Goal: Communication & Community: Answer question/provide support

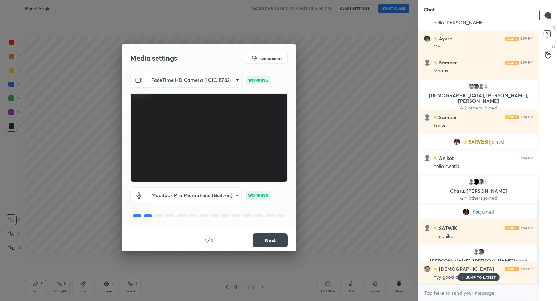
scroll to position [562, 0]
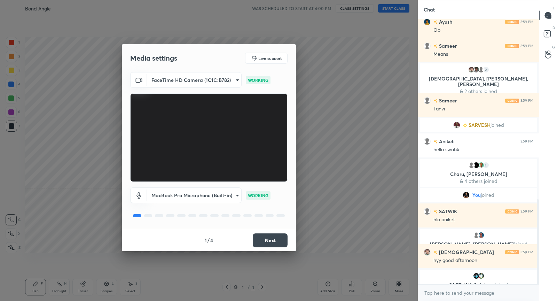
click at [274, 238] on button "Next" at bounding box center [270, 240] width 35 height 14
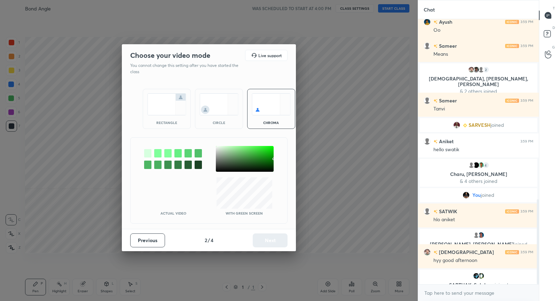
click at [165, 105] on img at bounding box center [166, 104] width 39 height 22
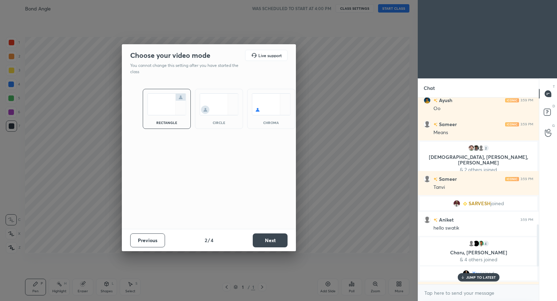
scroll to position [563, 0]
click at [270, 237] on button "Next" at bounding box center [270, 240] width 35 height 14
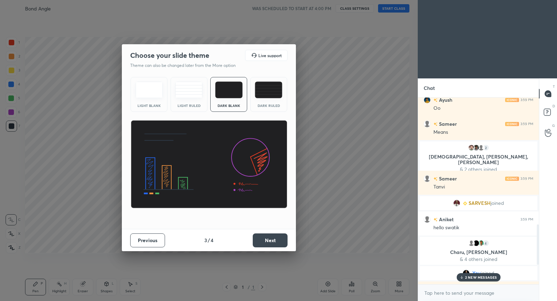
click at [270, 237] on button "Next" at bounding box center [270, 240] width 35 height 14
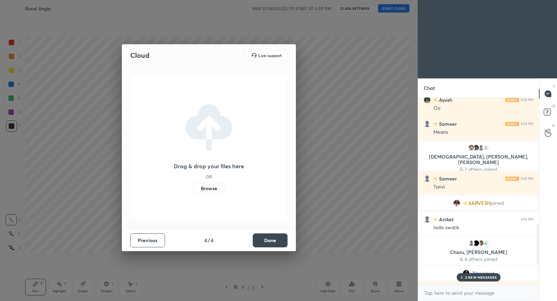
click at [270, 237] on button "Done" at bounding box center [270, 240] width 35 height 14
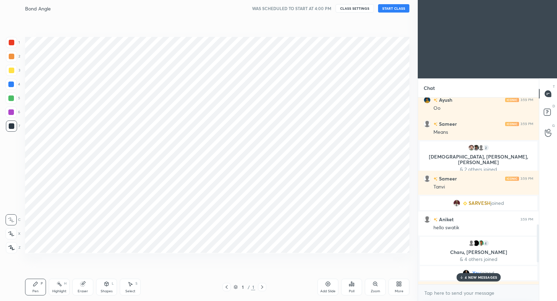
click at [400, 9] on button "START CLASS" at bounding box center [393, 8] width 31 height 8
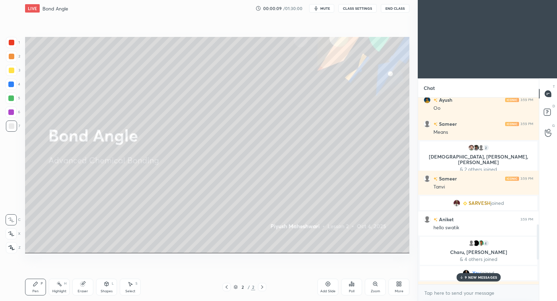
click at [477, 277] on p "9 NEW MESSAGES" at bounding box center [481, 277] width 32 height 4
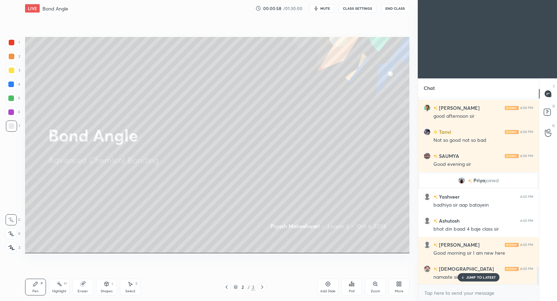
scroll to position [1779, 0]
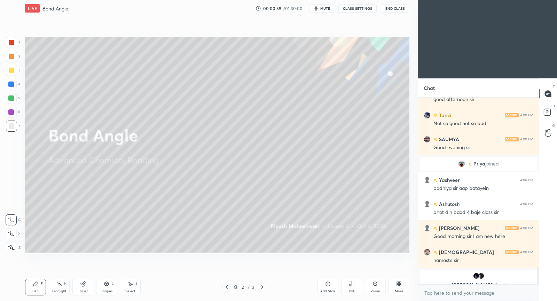
click at [470, 278] on div "grid" at bounding box center [478, 275] width 109 height 7
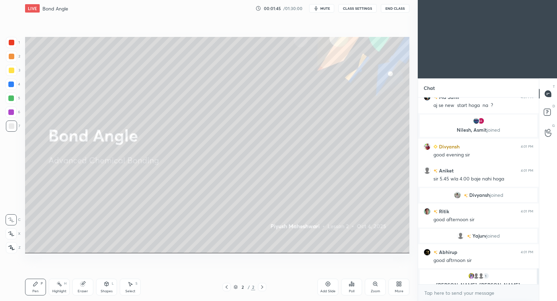
scroll to position [2025, 0]
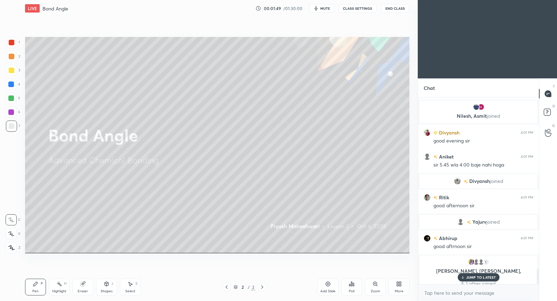
click at [483, 276] on p "JUMP TO LATEST" at bounding box center [481, 277] width 30 height 4
click at [326, 288] on div "Add Slide" at bounding box center [328, 287] width 21 height 17
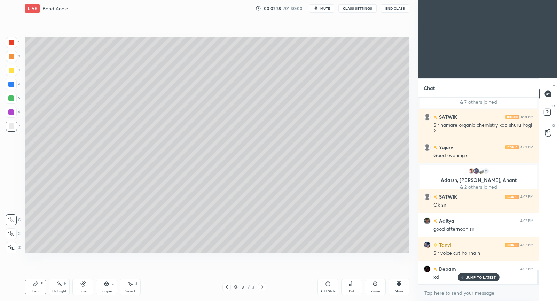
scroll to position [2213, 0]
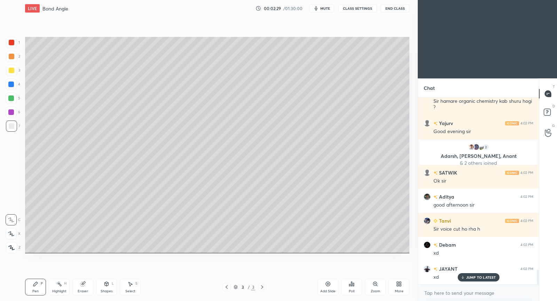
click at [479, 277] on div "Manan 4:01 PM sir bo cancel hua tha na Md Sahil 4:01 PM aj se new start hoga na…" at bounding box center [478, 190] width 121 height 187
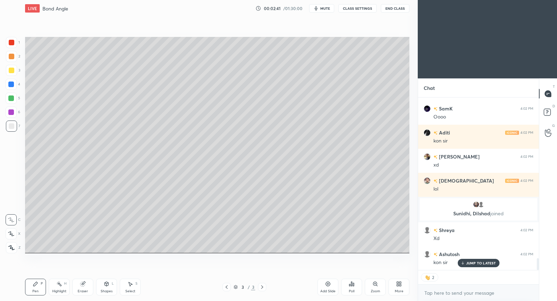
scroll to position [2337, 0]
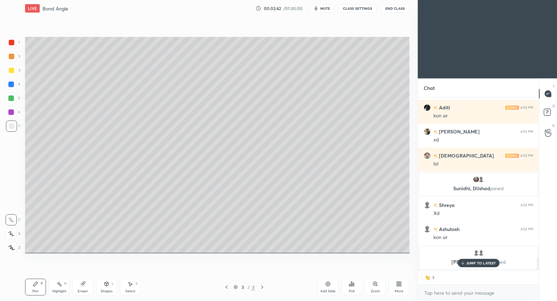
click at [359, 10] on button "CLASS SETTINGS" at bounding box center [357, 8] width 38 height 8
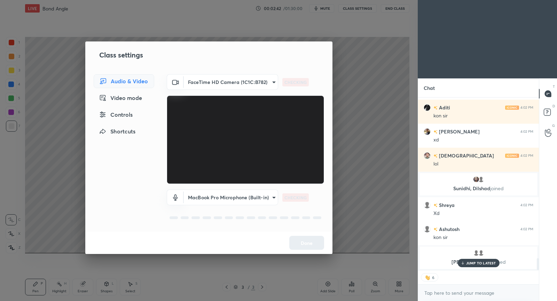
type textarea "x"
click at [132, 117] on div "Controls" at bounding box center [124, 115] width 61 height 14
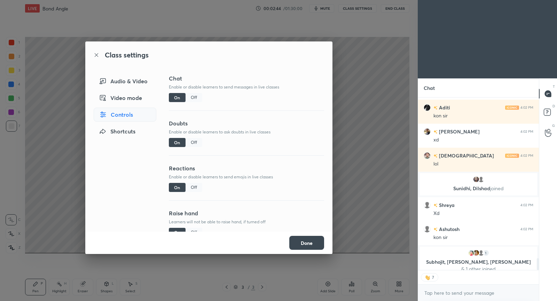
click at [194, 186] on div "Off" at bounding box center [194, 187] width 17 height 9
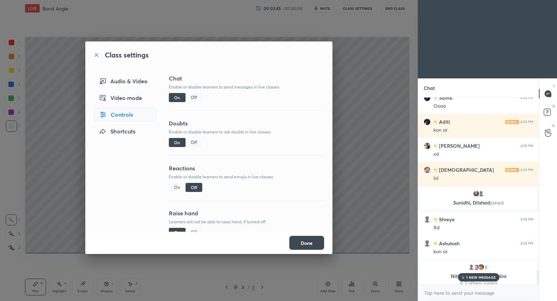
click at [308, 244] on button "Done" at bounding box center [306, 243] width 35 height 14
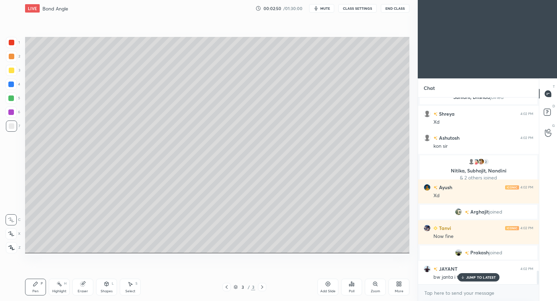
scroll to position [2457, 0]
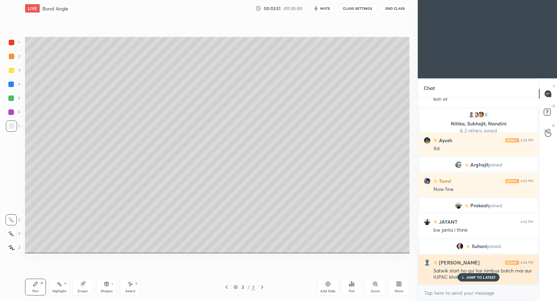
click at [475, 279] on div "JUMP TO LATEST" at bounding box center [479, 277] width 42 height 8
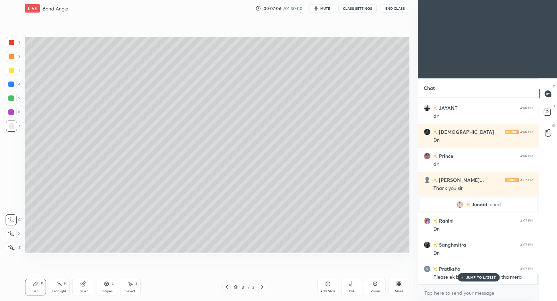
scroll to position [3158, 0]
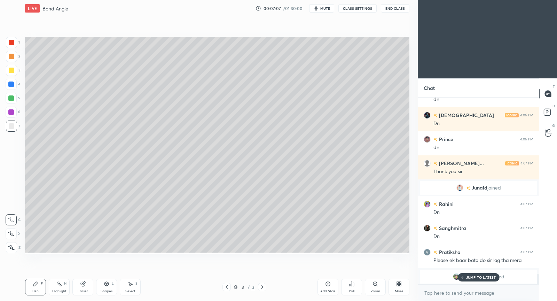
click at [479, 280] on div "JUMP TO LATEST" at bounding box center [479, 277] width 42 height 8
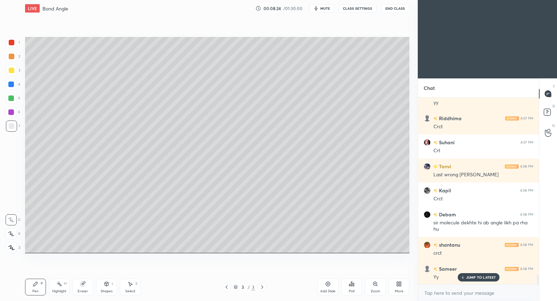
scroll to position [3501, 0]
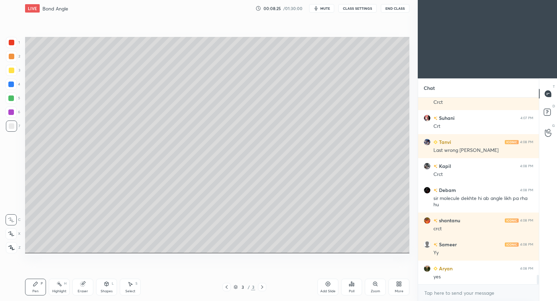
drag, startPoint x: 331, startPoint y: 284, endPoint x: 322, endPoint y: 279, distance: 11.4
click at [328, 282] on div "Add Slide" at bounding box center [328, 287] width 21 height 17
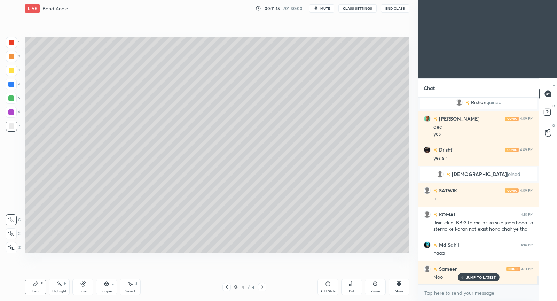
scroll to position [3948, 0]
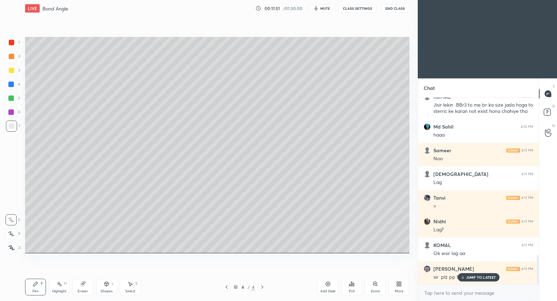
scroll to position [1024, 0]
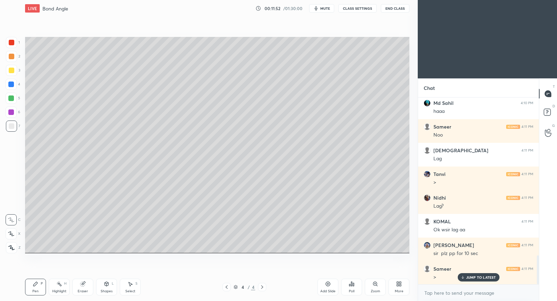
click at [490, 276] on p "JUMP TO LATEST" at bounding box center [481, 277] width 30 height 4
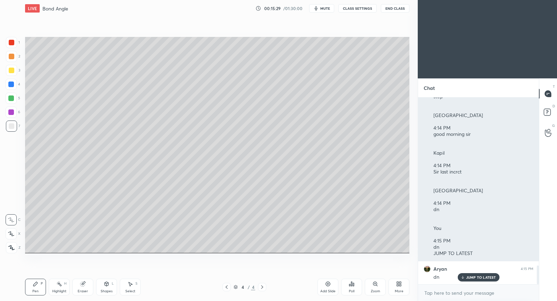
scroll to position [1702, 0]
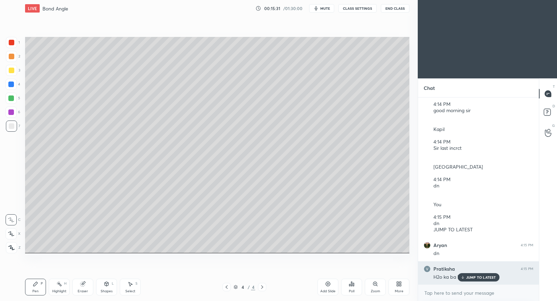
click at [471, 276] on p "JUMP TO LATEST" at bounding box center [481, 277] width 30 height 4
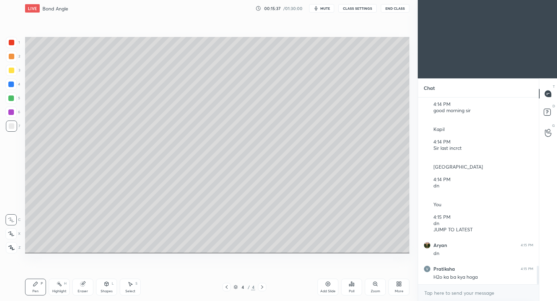
scroll to position [1726, 0]
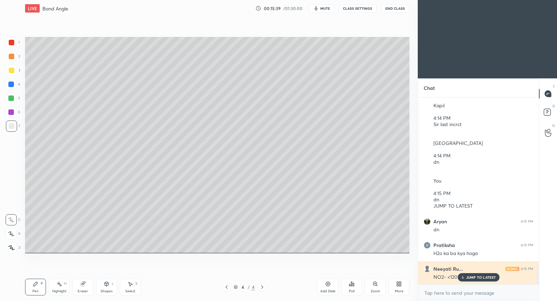
click at [473, 279] on p "JUMP TO LATEST" at bounding box center [481, 277] width 30 height 4
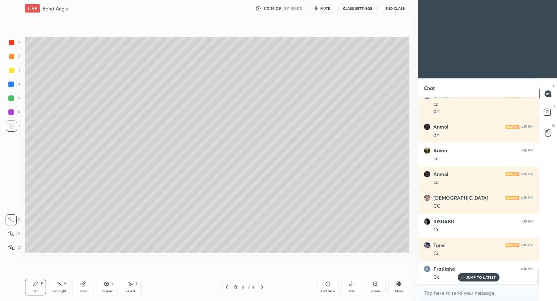
scroll to position [1999, 0]
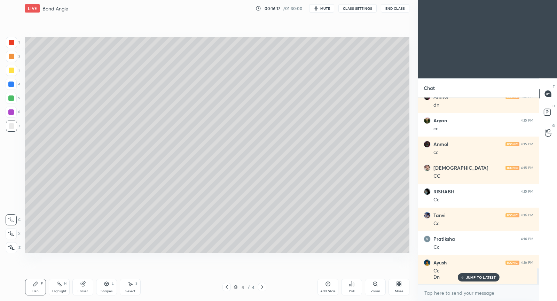
click at [331, 284] on div "Add Slide" at bounding box center [328, 287] width 21 height 17
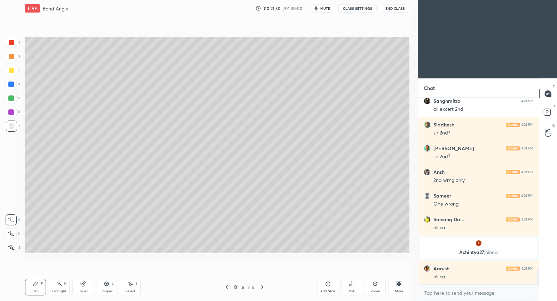
scroll to position [2129, 0]
click at [328, 284] on icon at bounding box center [328, 284] width 6 height 6
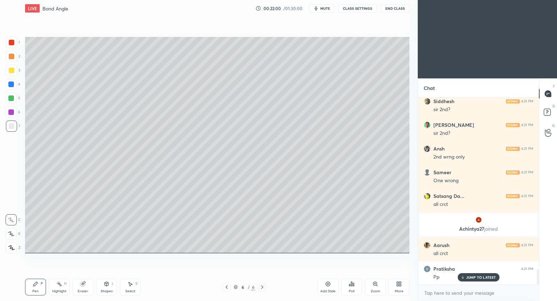
click at [226, 290] on icon at bounding box center [227, 287] width 6 height 6
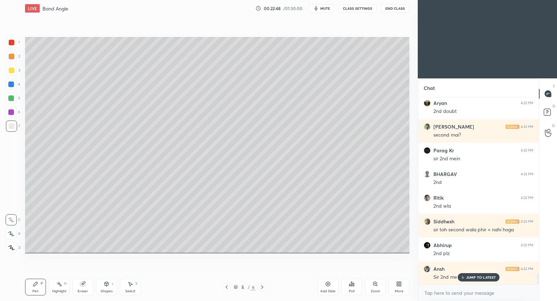
scroll to position [2895, 0]
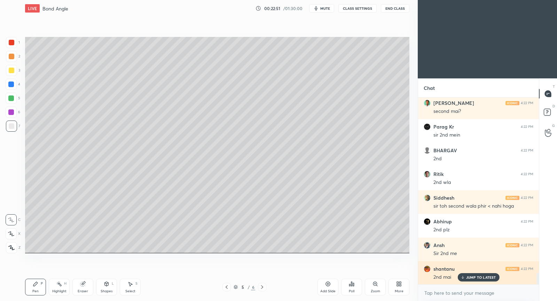
click at [486, 276] on p "JUMP TO LATEST" at bounding box center [481, 277] width 30 height 4
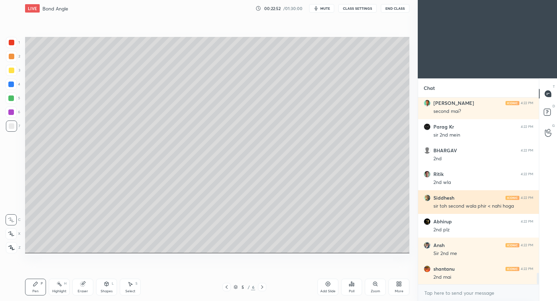
scroll to position [2919, 0]
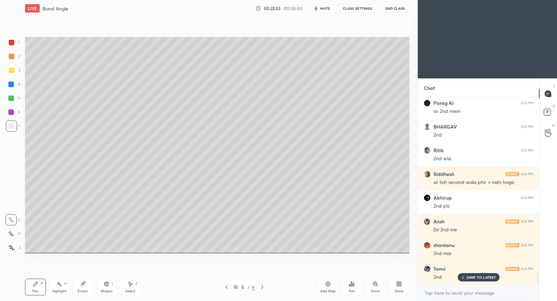
click at [85, 285] on div "Eraser" at bounding box center [82, 287] width 21 height 17
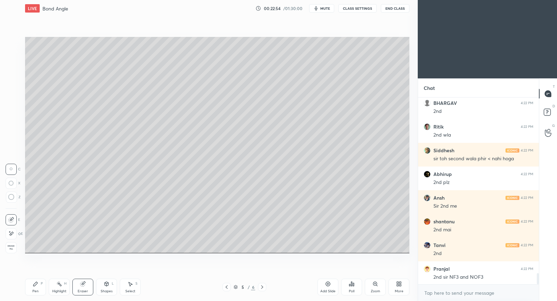
scroll to position [2966, 0]
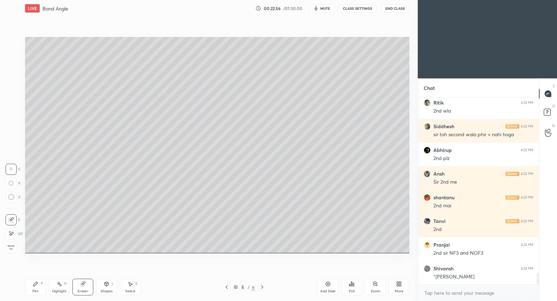
drag, startPoint x: 31, startPoint y: 284, endPoint x: 31, endPoint y: 278, distance: 6.3
click at [31, 283] on div "Pen P" at bounding box center [35, 287] width 21 height 17
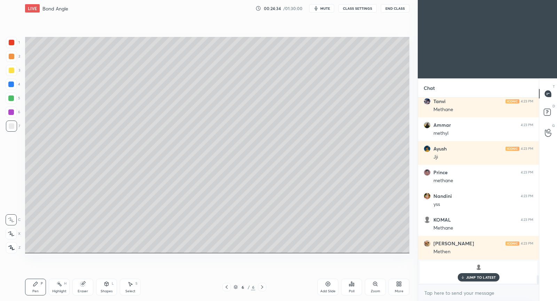
scroll to position [3661, 0]
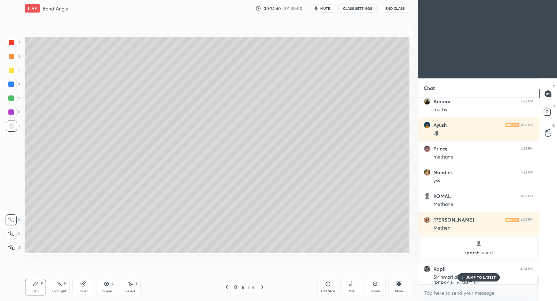
click at [483, 278] on p "JUMP TO LATEST" at bounding box center [481, 277] width 30 height 4
click at [330, 9] on span "mute" at bounding box center [325, 8] width 10 height 5
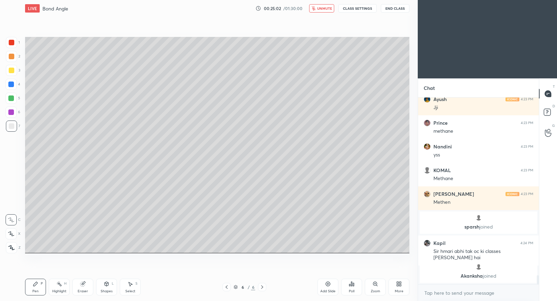
drag, startPoint x: 324, startPoint y: 8, endPoint x: 318, endPoint y: 18, distance: 11.3
click at [324, 9] on span "unmute" at bounding box center [324, 8] width 15 height 5
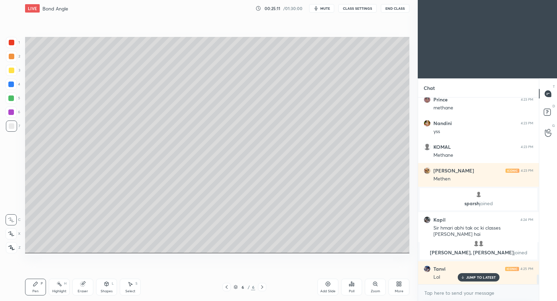
scroll to position [3473, 0]
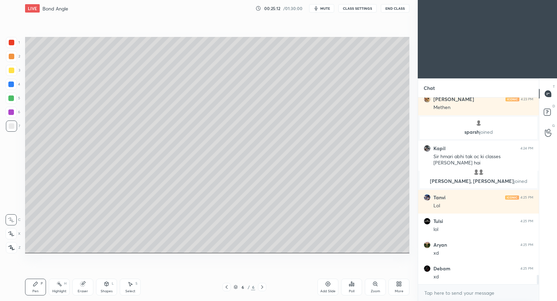
click at [327, 9] on span "mute" at bounding box center [325, 8] width 10 height 5
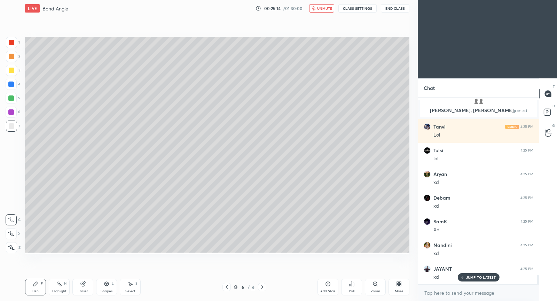
scroll to position [3615, 0]
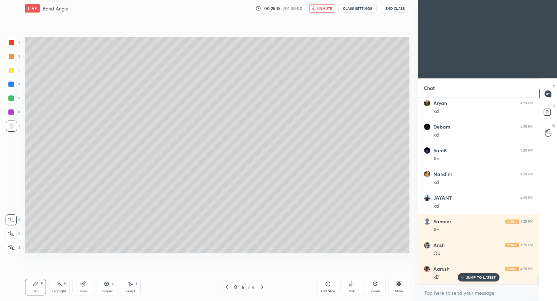
drag, startPoint x: 328, startPoint y: 7, endPoint x: 323, endPoint y: 7, distance: 4.9
click at [328, 7] on span "unmute" at bounding box center [324, 8] width 15 height 5
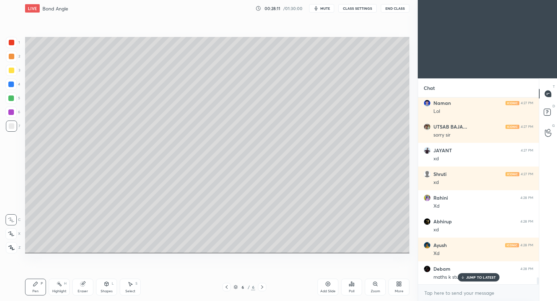
scroll to position [4749, 0]
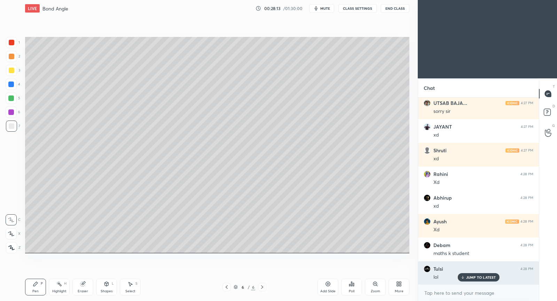
drag, startPoint x: 470, startPoint y: 277, endPoint x: 455, endPoint y: 279, distance: 15.0
click at [469, 278] on p "JUMP TO LATEST" at bounding box center [481, 277] width 30 height 4
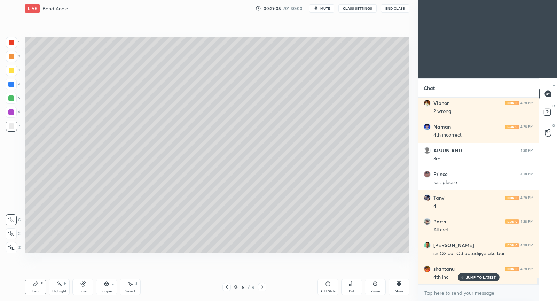
scroll to position [5057, 0]
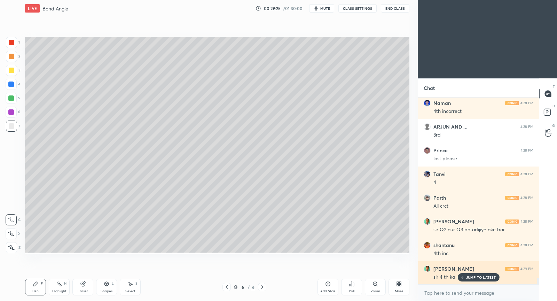
drag, startPoint x: 475, startPoint y: 278, endPoint x: 468, endPoint y: 277, distance: 6.6
click at [474, 278] on p "JUMP TO LATEST" at bounding box center [481, 277] width 30 height 4
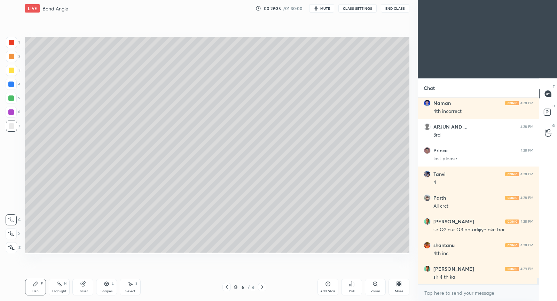
scroll to position [5081, 0]
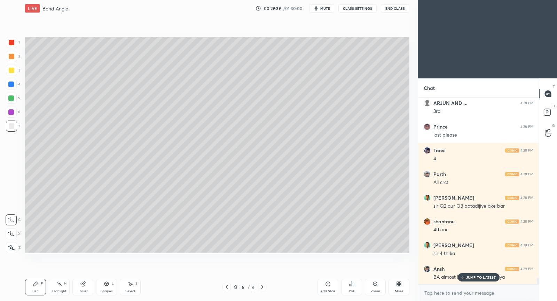
click at [477, 276] on p "JUMP TO LATEST" at bounding box center [481, 277] width 30 height 4
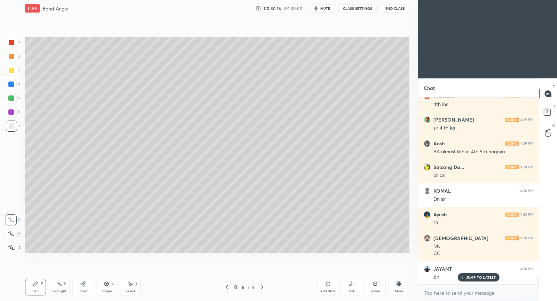
scroll to position [5230, 0]
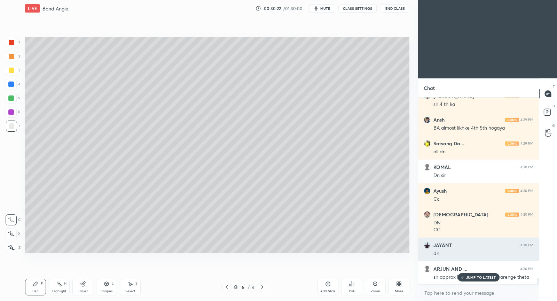
drag, startPoint x: 477, startPoint y: 275, endPoint x: 424, endPoint y: 259, distance: 54.8
click at [475, 275] on p "JUMP TO LATEST" at bounding box center [481, 277] width 30 height 4
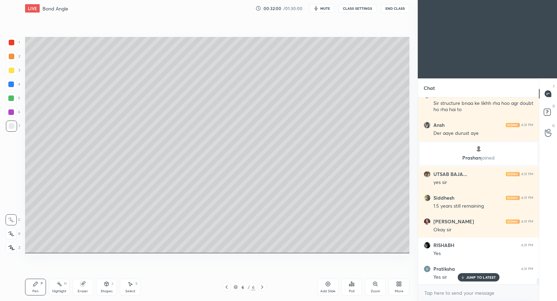
scroll to position [5772, 0]
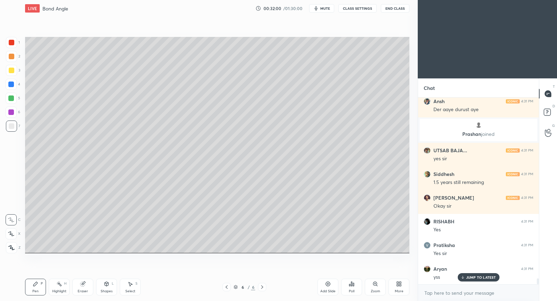
click at [329, 283] on icon at bounding box center [328, 284] width 6 height 6
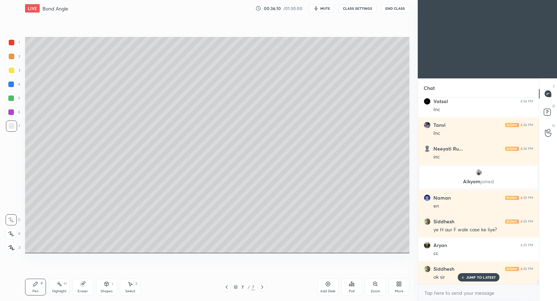
scroll to position [6839, 0]
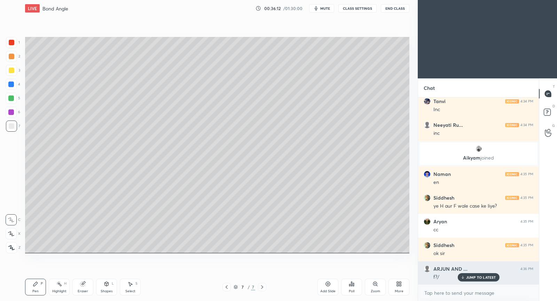
click at [481, 275] on p "JUMP TO LATEST" at bounding box center [481, 277] width 30 height 4
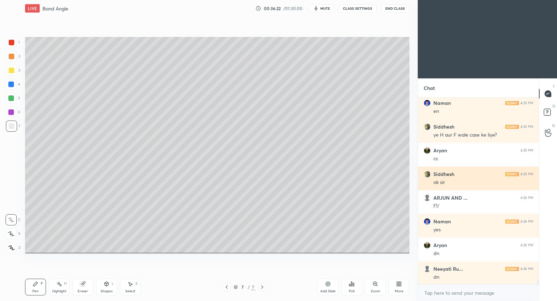
scroll to position [6934, 0]
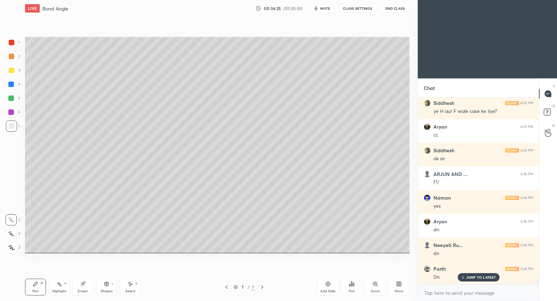
drag, startPoint x: 332, startPoint y: 284, endPoint x: 331, endPoint y: 280, distance: 4.0
click at [331, 284] on div "Add Slide" at bounding box center [328, 287] width 21 height 17
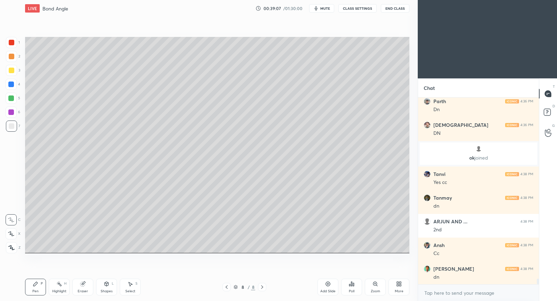
scroll to position [6112, 0]
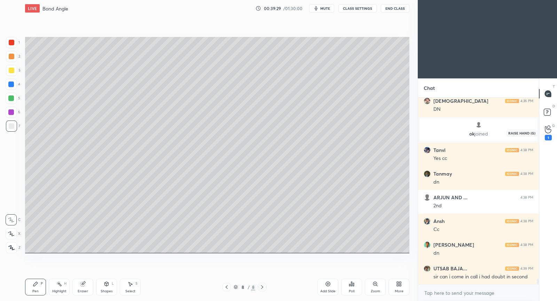
click at [547, 128] on icon at bounding box center [548, 129] width 7 height 8
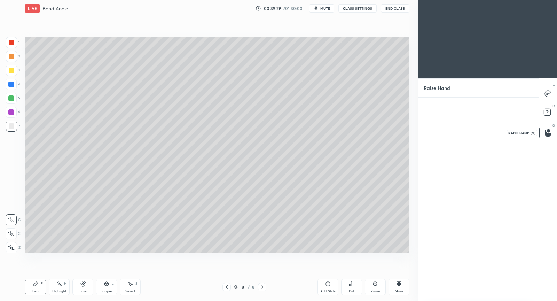
scroll to position [2, 2]
click at [452, 121] on div "UTSAB" at bounding box center [442, 131] width 36 height 40
click at [444, 142] on button "INVITE" at bounding box center [442, 145] width 30 height 9
click at [547, 94] on icon at bounding box center [548, 94] width 6 height 6
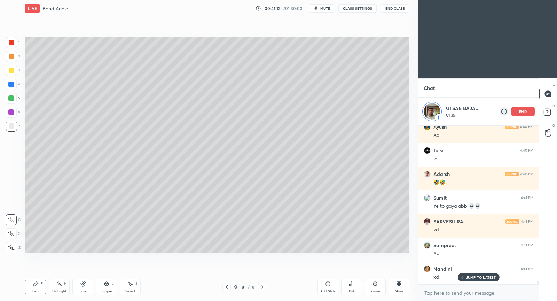
scroll to position [6872, 0]
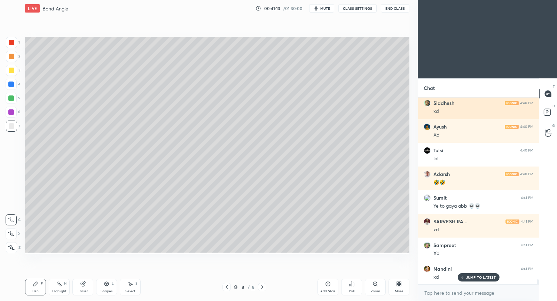
click at [521, 113] on div "xd" at bounding box center [483, 111] width 100 height 7
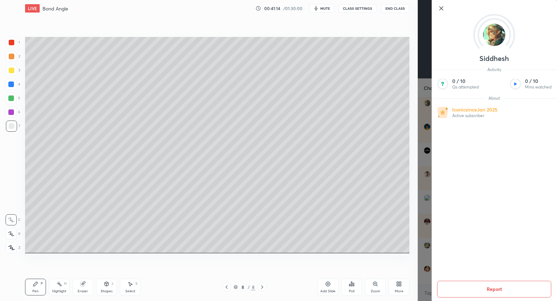
click at [440, 6] on icon at bounding box center [441, 8] width 8 height 8
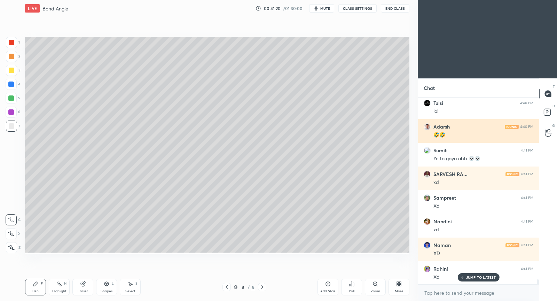
scroll to position [6943, 0]
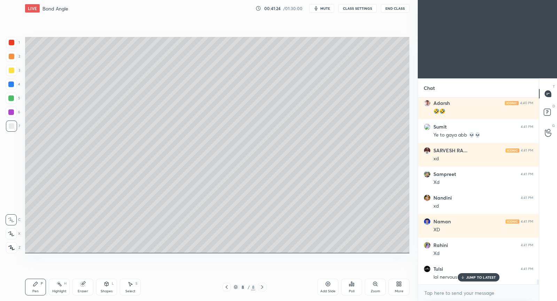
click at [482, 274] on div "JUMP TO LATEST" at bounding box center [479, 277] width 42 height 8
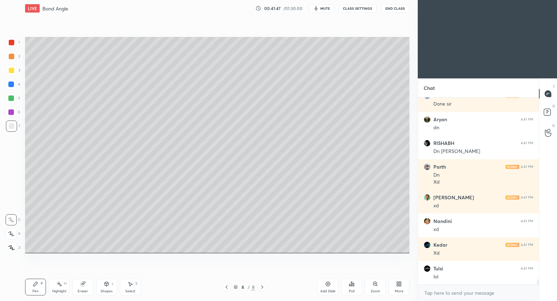
scroll to position [7163, 0]
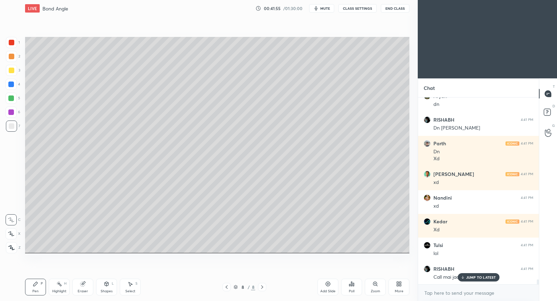
click at [493, 277] on p "JUMP TO LATEST" at bounding box center [481, 277] width 30 height 4
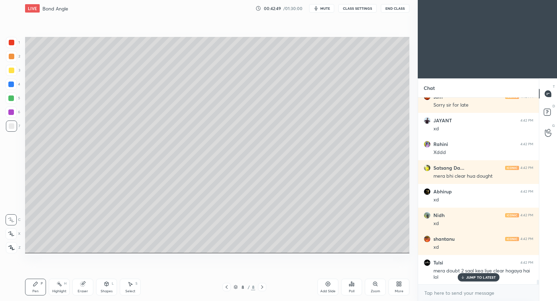
scroll to position [7453, 0]
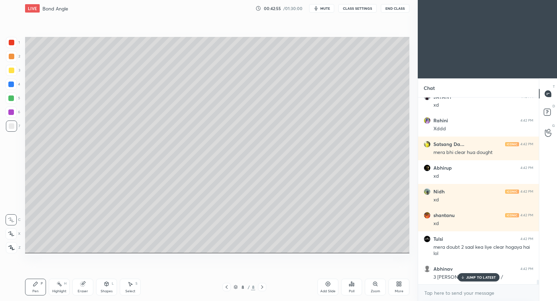
click at [486, 275] on p "JUMP TO LATEST" at bounding box center [481, 277] width 30 height 4
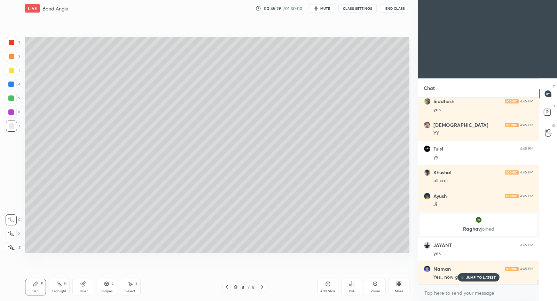
scroll to position [7780, 0]
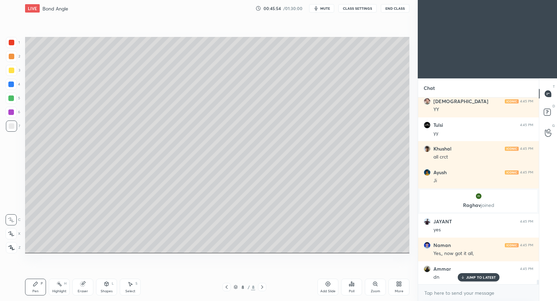
drag, startPoint x: 329, startPoint y: 284, endPoint x: 327, endPoint y: 281, distance: 3.6
click at [328, 284] on icon at bounding box center [328, 284] width 2 height 2
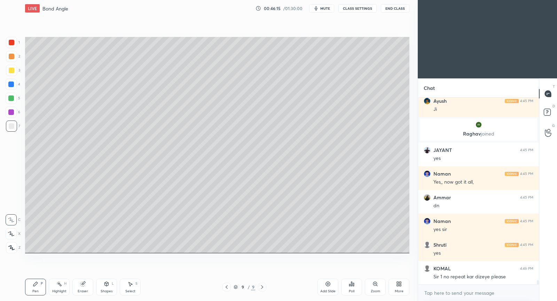
scroll to position [7881, 0]
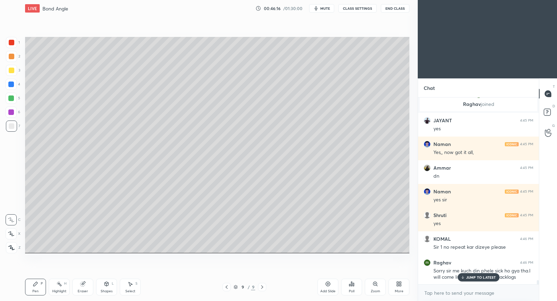
click at [226, 290] on div at bounding box center [226, 287] width 8 height 8
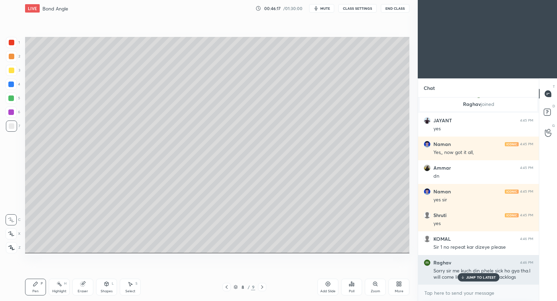
click at [475, 279] on div "JUMP TO LATEST" at bounding box center [479, 277] width 42 height 8
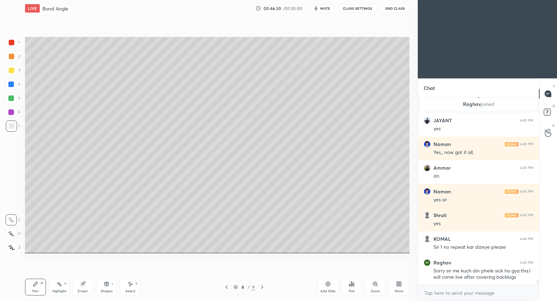
scroll to position [7888, 0]
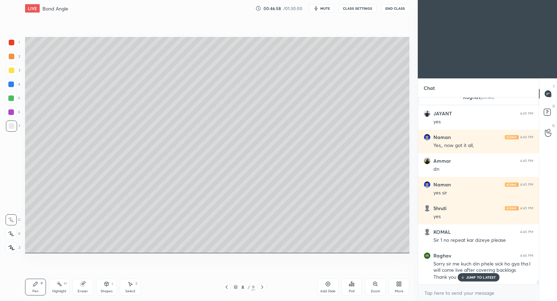
click at [261, 290] on div at bounding box center [262, 287] width 8 height 8
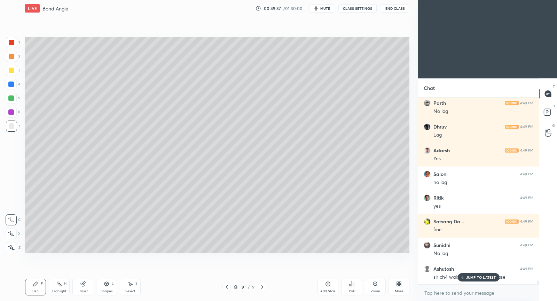
scroll to position [8625, 0]
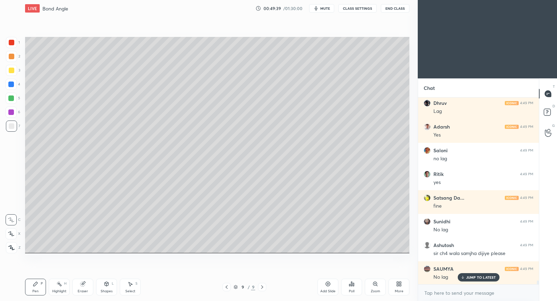
click at [485, 277] on p "JUMP TO LATEST" at bounding box center [481, 277] width 30 height 4
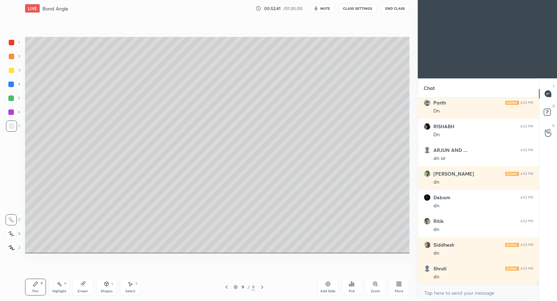
scroll to position [9018, 0]
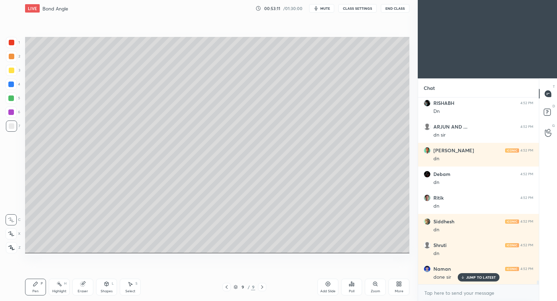
click at [83, 285] on icon at bounding box center [83, 284] width 6 height 6
drag, startPoint x: 36, startPoint y: 288, endPoint x: 43, endPoint y: 279, distance: 11.9
click at [36, 288] on div "Pen P" at bounding box center [35, 287] width 21 height 17
drag, startPoint x: 84, startPoint y: 288, endPoint x: 108, endPoint y: 259, distance: 37.3
click at [85, 287] on div "Eraser" at bounding box center [82, 287] width 21 height 17
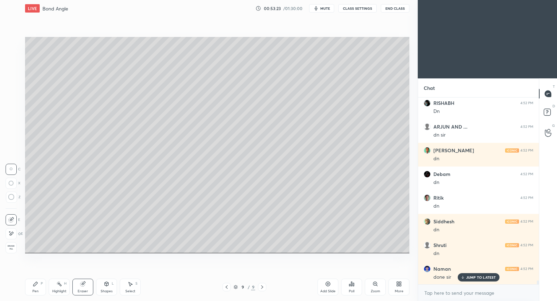
click at [39, 283] on div "Pen P" at bounding box center [35, 287] width 21 height 17
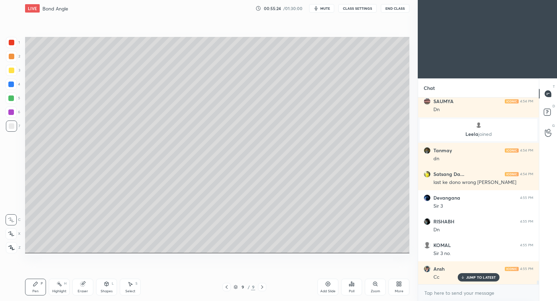
scroll to position [9328, 0]
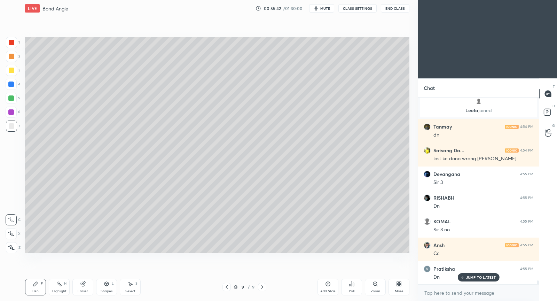
click at [125, 256] on div "Setting up your live class Poll for secs No correct answer Start poll" at bounding box center [217, 145] width 390 height 256
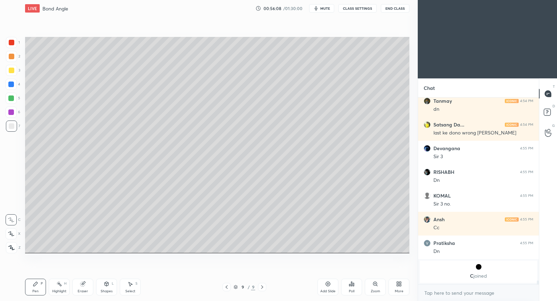
scroll to position [9377, 0]
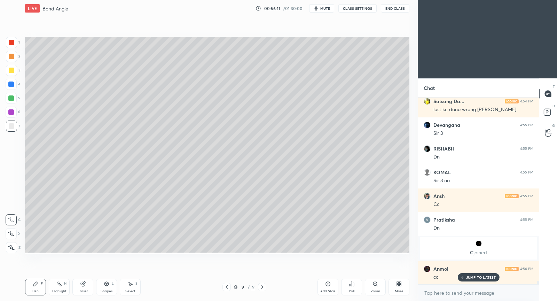
click at [327, 282] on icon at bounding box center [328, 284] width 6 height 6
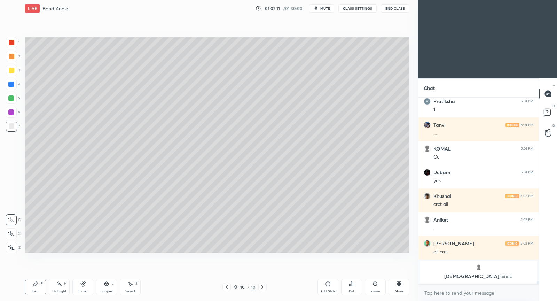
scroll to position [11133, 0]
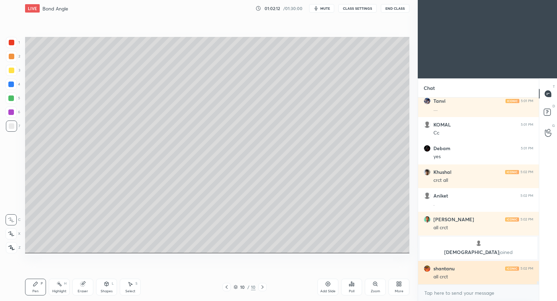
click at [471, 277] on div "all crct" at bounding box center [483, 276] width 100 height 7
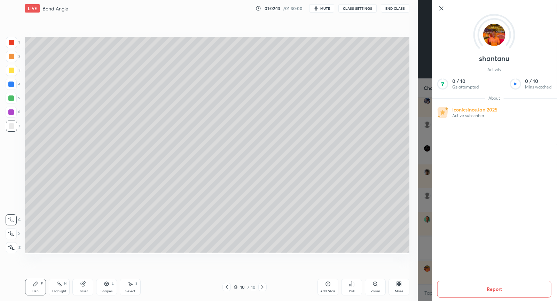
drag, startPoint x: 442, startPoint y: 9, endPoint x: 438, endPoint y: 9, distance: 4.2
click at [441, 9] on icon at bounding box center [441, 8] width 8 height 8
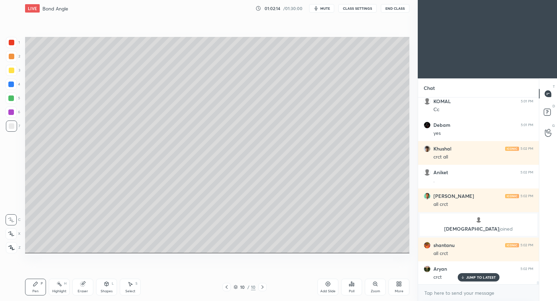
scroll to position [11186, 0]
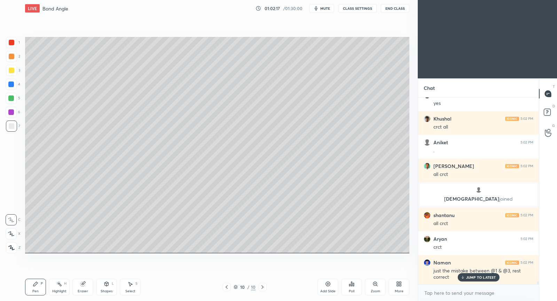
click at [493, 276] on p "JUMP TO LATEST" at bounding box center [481, 277] width 30 height 4
drag, startPoint x: 328, startPoint y: 289, endPoint x: 328, endPoint y: 286, distance: 3.8
click at [328, 288] on div "Add Slide" at bounding box center [328, 287] width 21 height 17
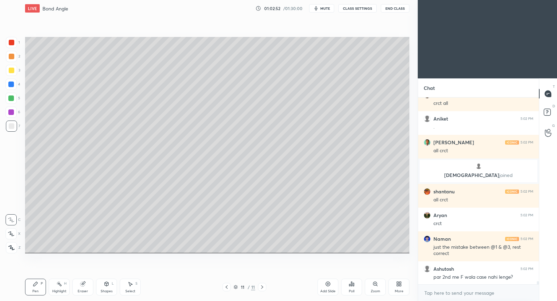
scroll to position [11236, 0]
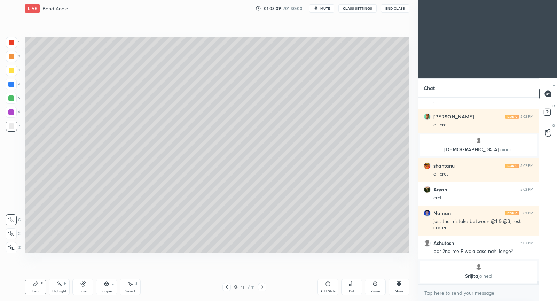
click at [327, 7] on span "mute" at bounding box center [325, 8] width 10 height 5
click at [326, 9] on span "unmute" at bounding box center [324, 8] width 15 height 5
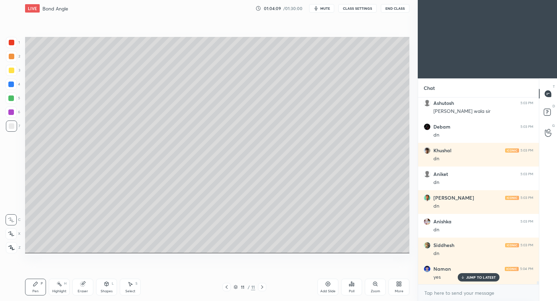
scroll to position [11568, 0]
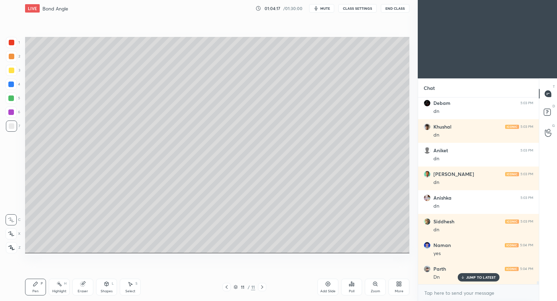
drag, startPoint x: 92, startPoint y: 287, endPoint x: 94, endPoint y: 282, distance: 5.9
click at [92, 285] on div "Eraser" at bounding box center [82, 287] width 21 height 17
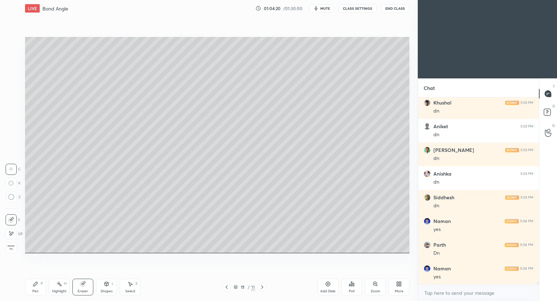
click at [37, 285] on icon at bounding box center [36, 284] width 6 height 6
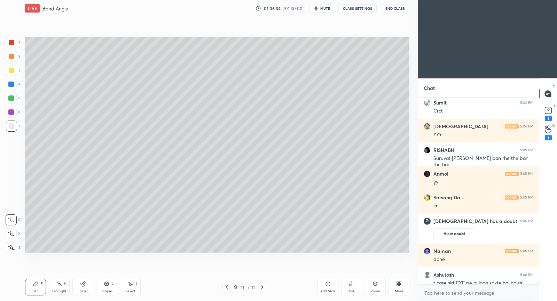
scroll to position [12688, 0]
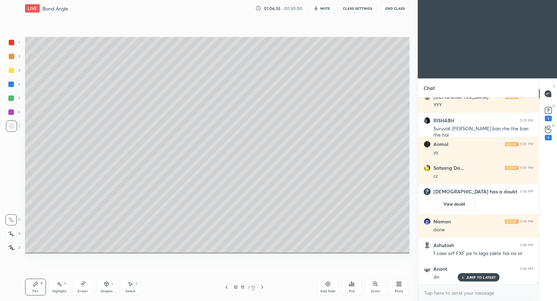
click at [481, 277] on p "JUMP TO LATEST" at bounding box center [481, 277] width 30 height 4
click at [549, 131] on icon at bounding box center [548, 129] width 7 height 8
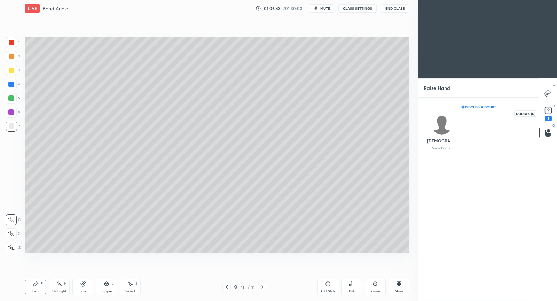
click at [550, 109] on rect at bounding box center [548, 110] width 7 height 7
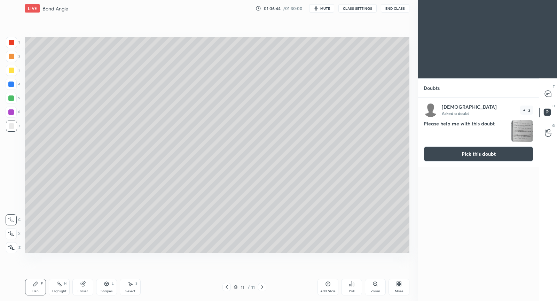
click at [447, 152] on button "Pick this doubt" at bounding box center [479, 153] width 110 height 15
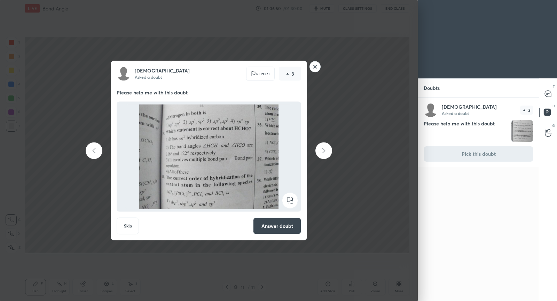
click at [276, 228] on button "Answer doubt" at bounding box center [277, 226] width 48 height 17
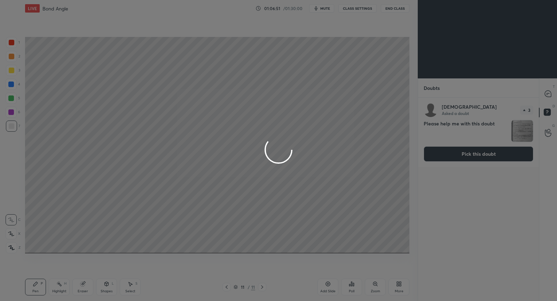
click at [549, 93] on div at bounding box center [278, 150] width 557 height 301
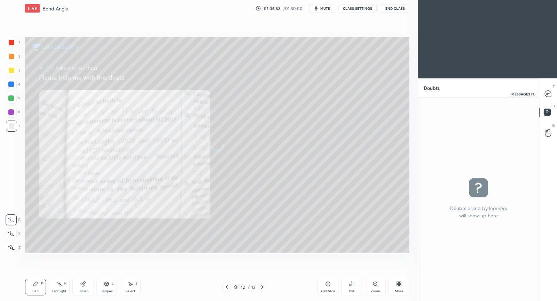
click at [549, 93] on icon at bounding box center [548, 94] width 6 height 6
type textarea "x"
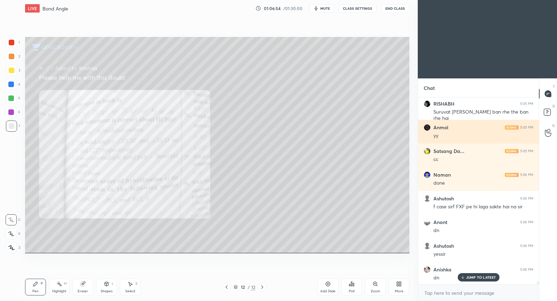
scroll to position [11525, 0]
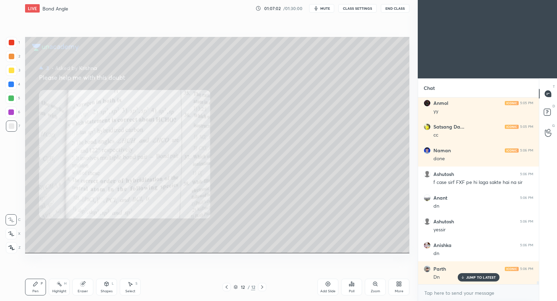
click at [466, 276] on div "JUMP TO LATEST" at bounding box center [479, 277] width 42 height 8
click at [227, 287] on icon at bounding box center [227, 287] width 6 height 6
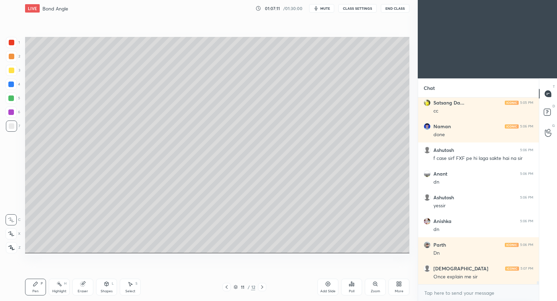
scroll to position [11572, 0]
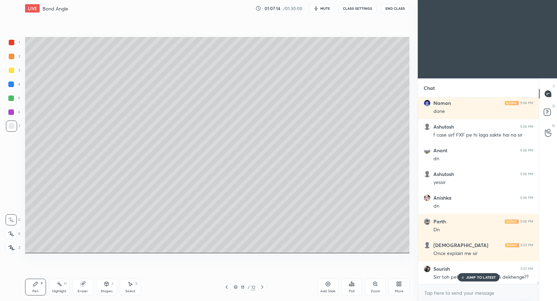
click at [472, 280] on div "JUMP TO LATEST" at bounding box center [479, 277] width 42 height 8
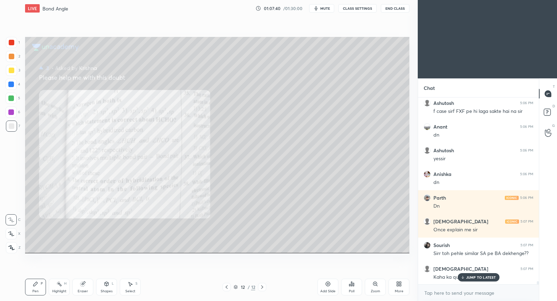
click at [478, 278] on p "JUMP TO LATEST" at bounding box center [481, 277] width 30 height 4
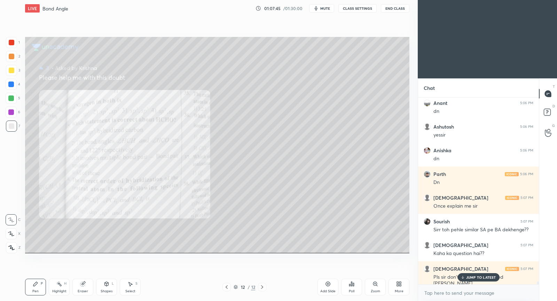
click at [473, 277] on p "JUMP TO LATEST" at bounding box center [481, 277] width 30 height 4
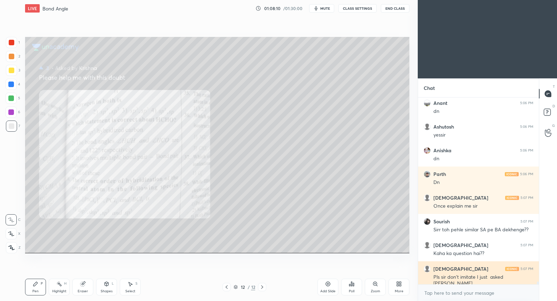
click at [444, 268] on h6 "[DEMOGRAPHIC_DATA]" at bounding box center [460, 269] width 55 height 6
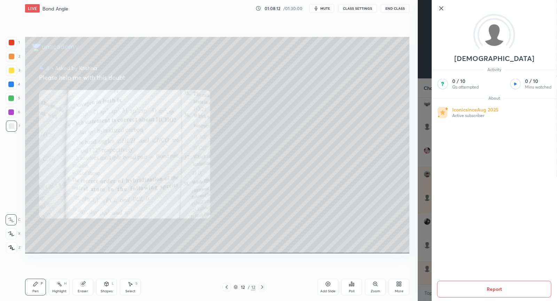
scroll to position [11643, 0]
click at [501, 290] on button "Report" at bounding box center [494, 289] width 114 height 17
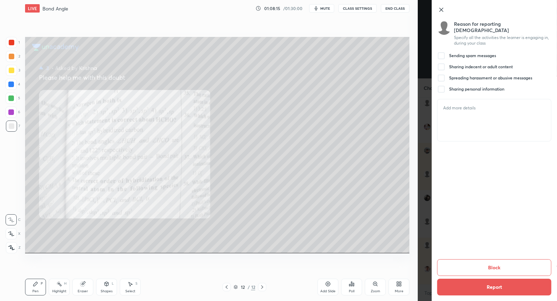
click at [445, 52] on div "Sending spam messages" at bounding box center [466, 56] width 59 height 8
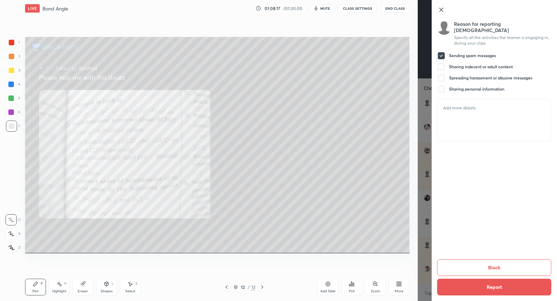
click at [493, 269] on button "Block" at bounding box center [494, 267] width 114 height 17
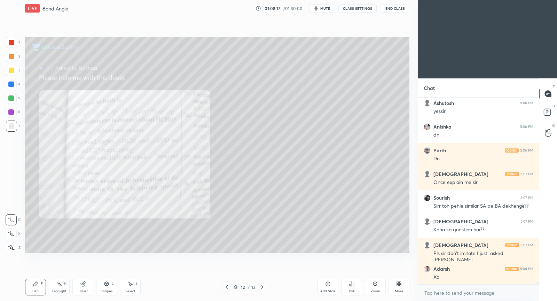
scroll to position [11667, 0]
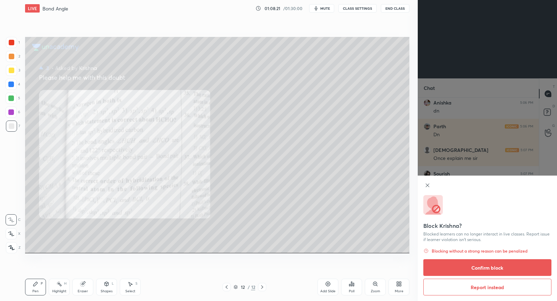
click at [454, 271] on button "Confirm block" at bounding box center [487, 267] width 128 height 17
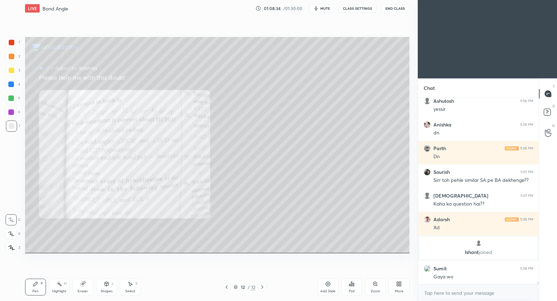
scroll to position [11464, 0]
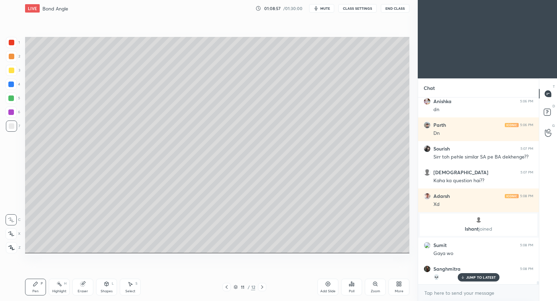
click at [326, 282] on icon at bounding box center [328, 284] width 6 height 6
drag, startPoint x: 228, startPoint y: 287, endPoint x: 226, endPoint y: 282, distance: 5.7
click at [226, 287] on icon at bounding box center [227, 287] width 6 height 6
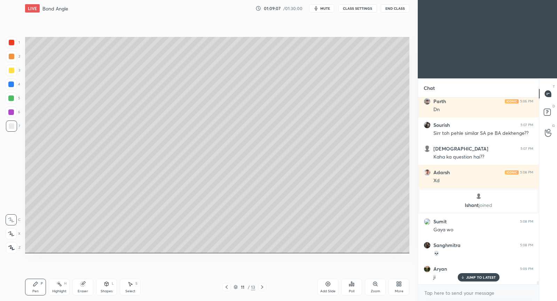
drag, startPoint x: 261, startPoint y: 289, endPoint x: 266, endPoint y: 285, distance: 5.7
click at [261, 288] on icon at bounding box center [262, 287] width 6 height 6
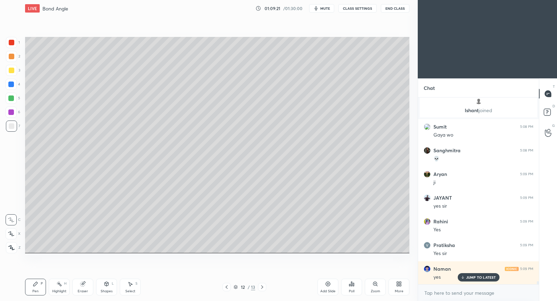
scroll to position [11606, 0]
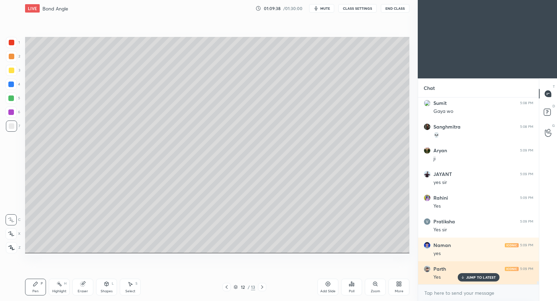
click at [485, 280] on div "JUMP TO LATEST" at bounding box center [479, 277] width 42 height 8
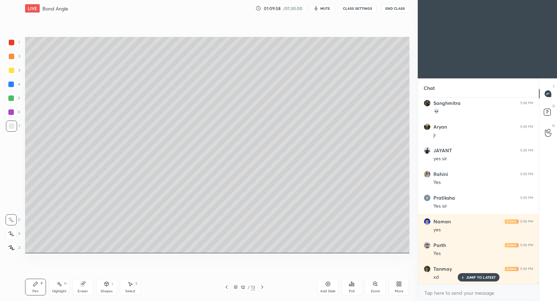
scroll to position [11654, 0]
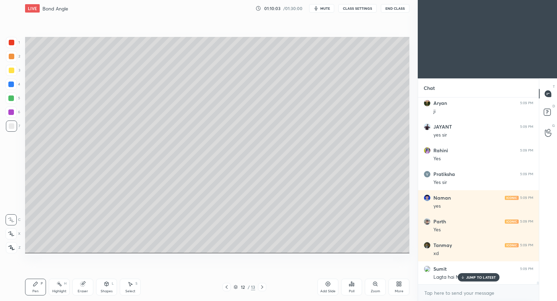
click at [479, 275] on p "JUMP TO LATEST" at bounding box center [481, 277] width 30 height 4
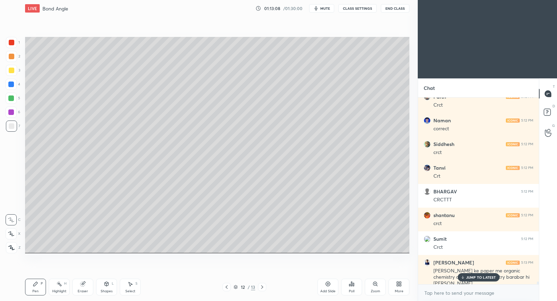
scroll to position [12354, 0]
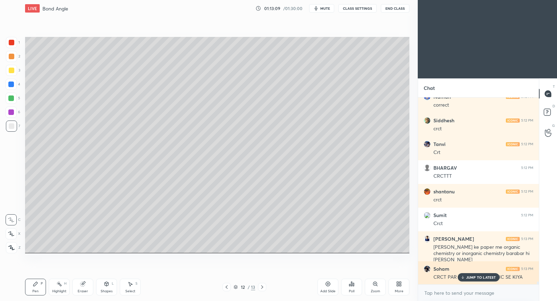
click at [475, 276] on p "JUMP TO LATEST" at bounding box center [481, 277] width 30 height 4
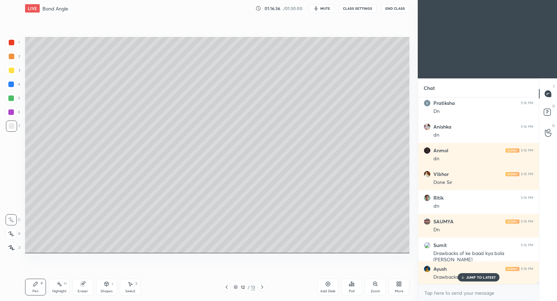
scroll to position [12946, 0]
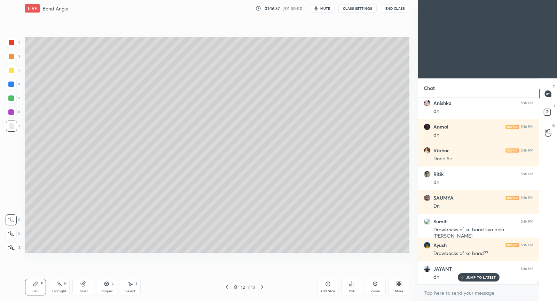
click at [330, 280] on div "Add Slide" at bounding box center [328, 287] width 21 height 17
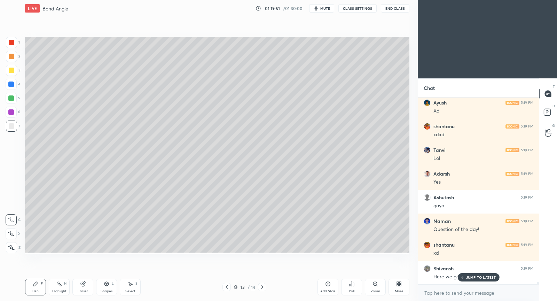
scroll to position [14058, 0]
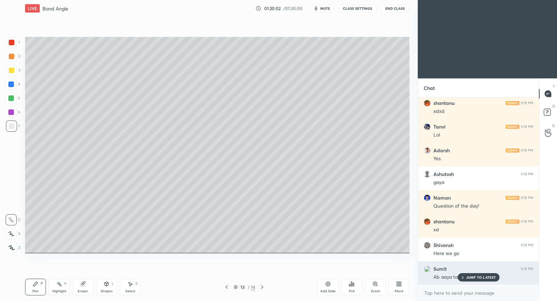
click at [483, 277] on p "JUMP TO LATEST" at bounding box center [481, 277] width 30 height 4
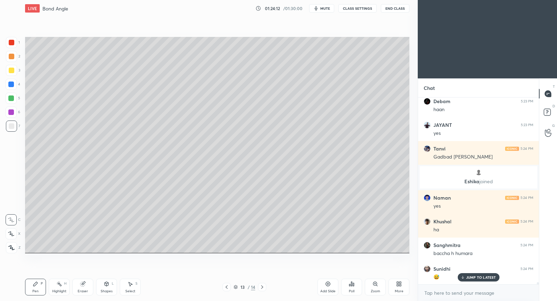
scroll to position [15672, 0]
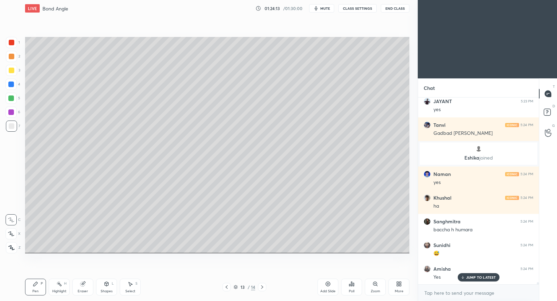
click at [468, 277] on p "JUMP TO LATEST" at bounding box center [481, 277] width 30 height 4
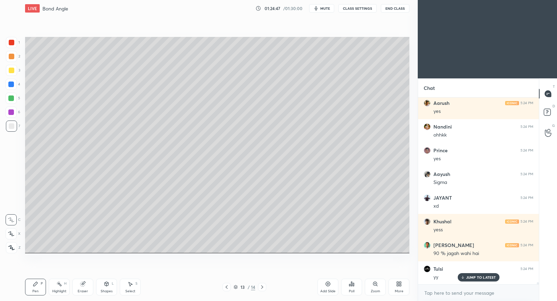
scroll to position [15885, 0]
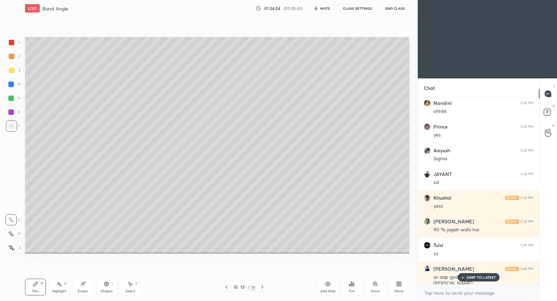
click at [485, 278] on p "JUMP TO LATEST" at bounding box center [481, 277] width 30 height 4
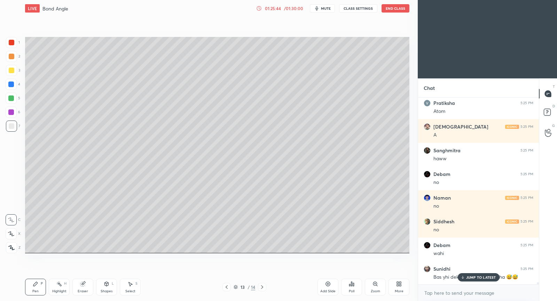
scroll to position [16477, 0]
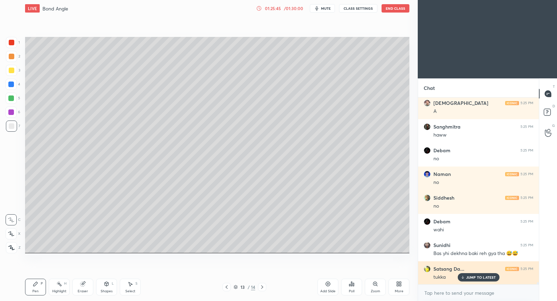
click at [470, 283] on div "Satsang Da... 5:25 PM tukka" at bounding box center [478, 273] width 121 height 24
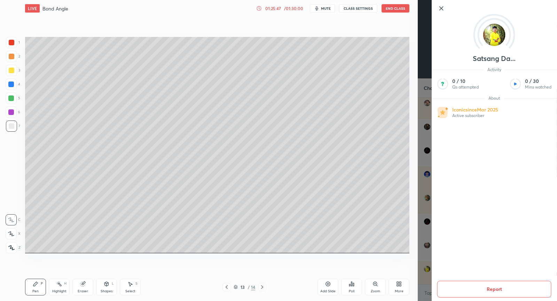
click at [441, 8] on icon at bounding box center [441, 8] width 3 height 3
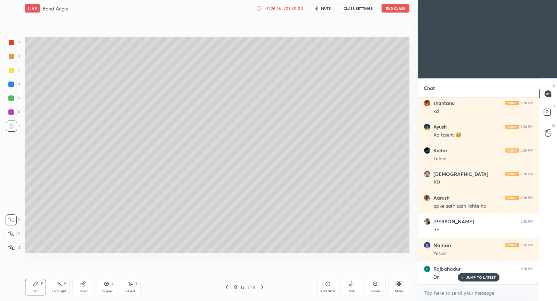
scroll to position [17755, 0]
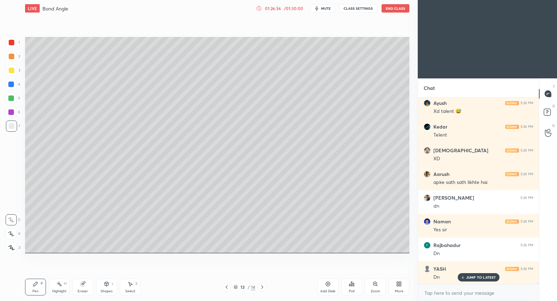
drag, startPoint x: 330, startPoint y: 283, endPoint x: 338, endPoint y: 265, distance: 19.3
click at [329, 281] on icon at bounding box center [328, 284] width 6 height 6
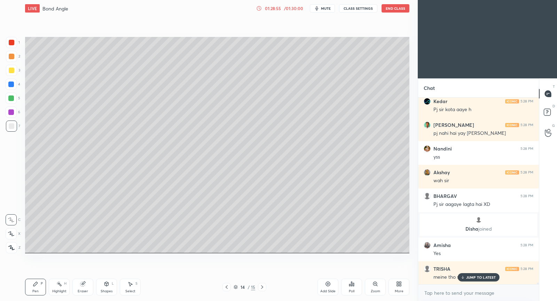
scroll to position [19522, 0]
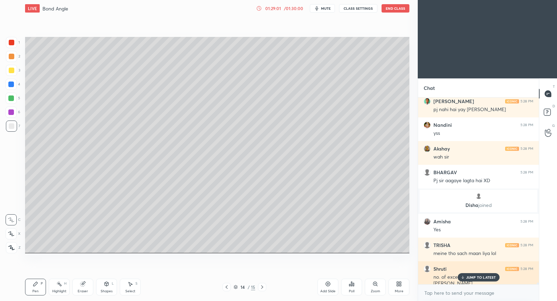
drag, startPoint x: 478, startPoint y: 275, endPoint x: 473, endPoint y: 274, distance: 4.9
click at [477, 275] on p "JUMP TO LATEST" at bounding box center [481, 277] width 30 height 4
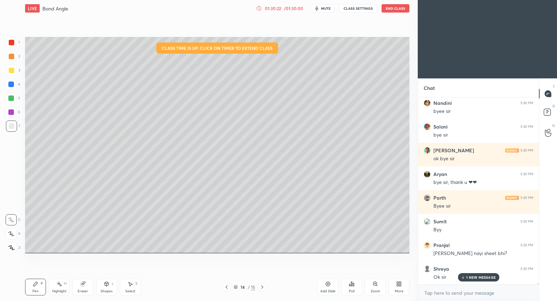
scroll to position [20682, 0]
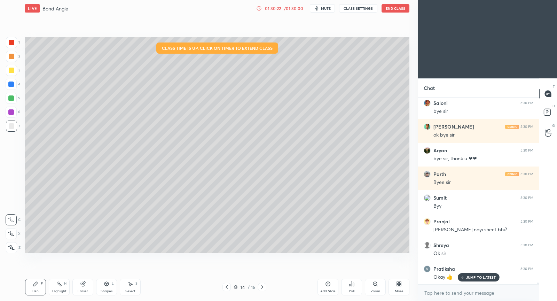
click at [400, 9] on button "End Class" at bounding box center [396, 8] width 28 height 8
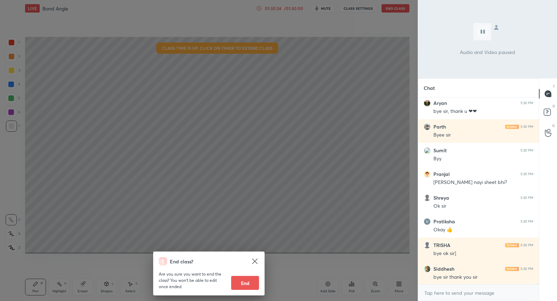
scroll to position [20753, 0]
